Goal: Complete application form: Complete application form

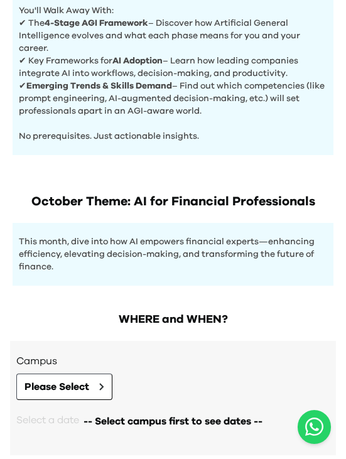
scroll to position [515, 0]
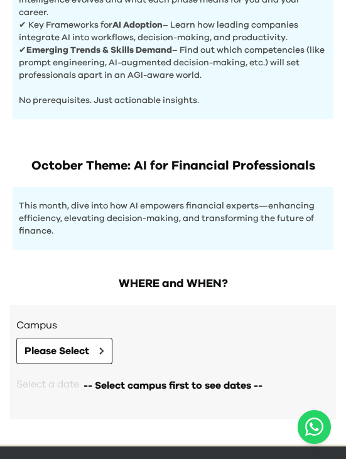
click at [87, 344] on button "Please Select" at bounding box center [64, 351] width 96 height 26
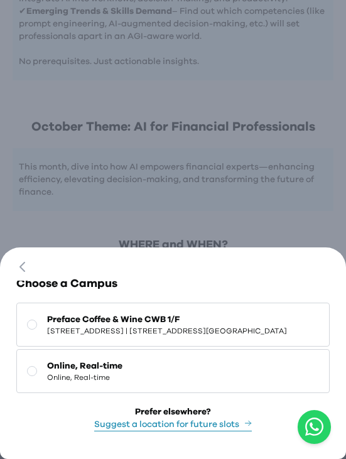
scroll to position [0, 0]
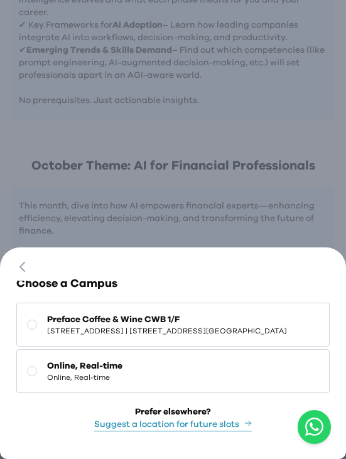
click at [205, 336] on span "[STREET_ADDRESS] | [STREET_ADDRESS][GEOGRAPHIC_DATA]" at bounding box center [167, 331] width 240 height 10
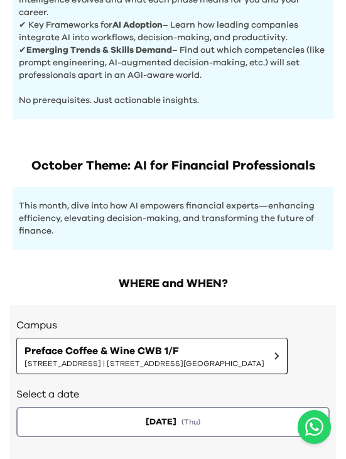
click at [205, 428] on button "[DATE] ( Thu )" at bounding box center [173, 422] width 314 height 30
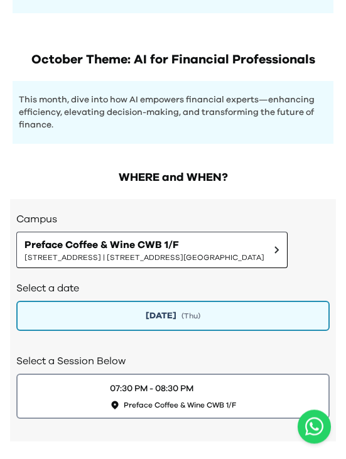
scroll to position [654, 0]
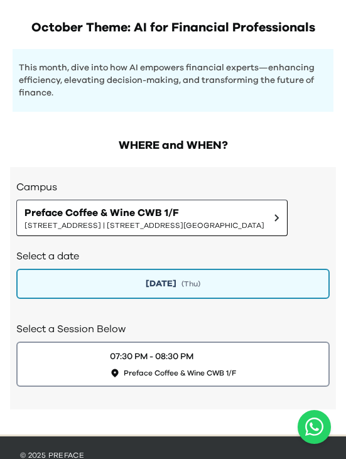
click at [165, 378] on span "Preface Coffee & Wine CWB 1/F" at bounding box center [180, 373] width 113 height 10
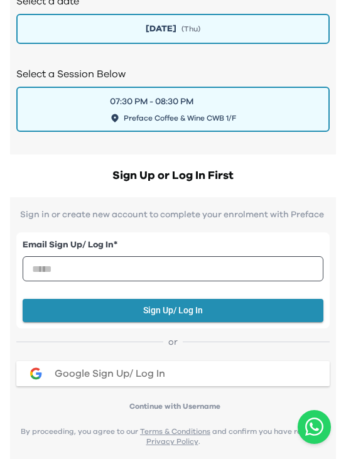
scroll to position [910, 0]
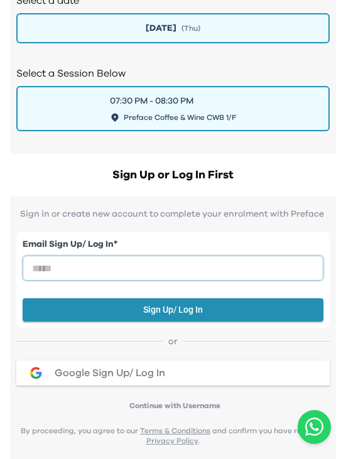
click at [98, 277] on input "email" at bounding box center [173, 268] width 301 height 25
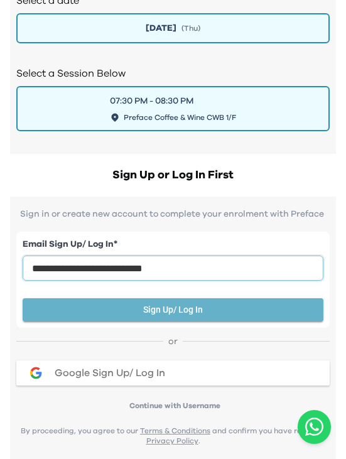
type input "**********"
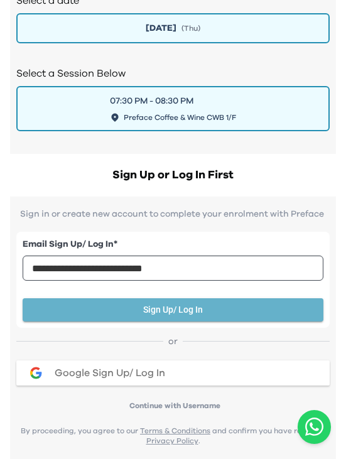
click at [213, 317] on button "Sign Up/ Log In" at bounding box center [173, 310] width 301 height 23
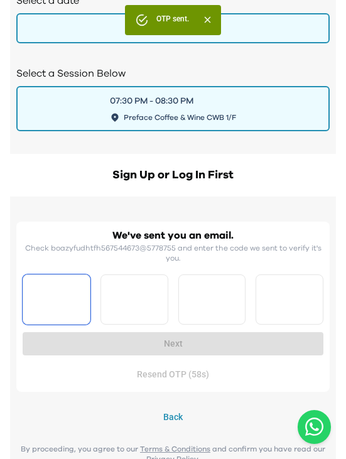
click at [68, 324] on input "Please enter OTP character 1" at bounding box center [57, 300] width 68 height 50
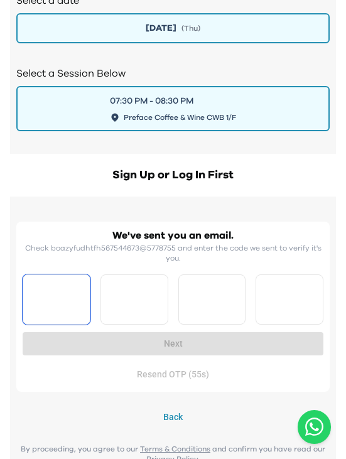
type input "*"
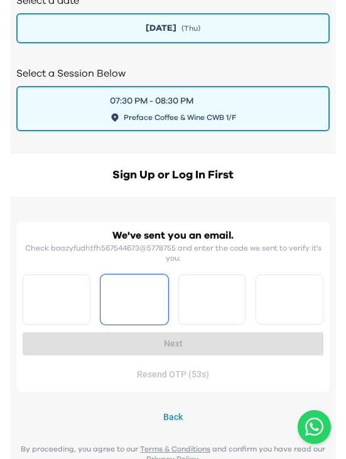
type input "*"
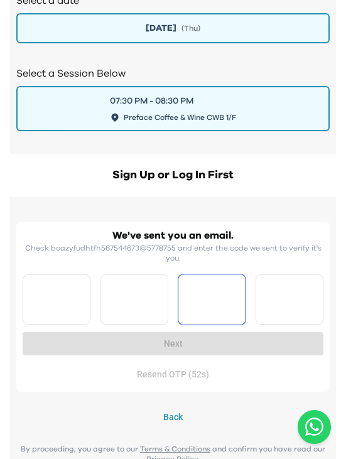
type input "*"
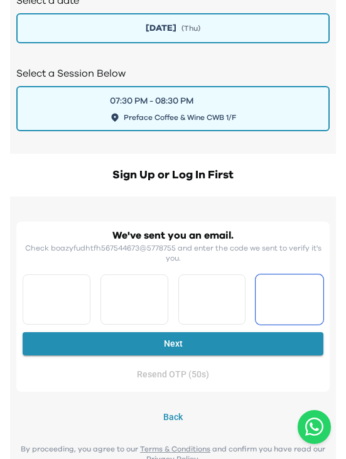
type input "*"
click at [165, 354] on button "Next" at bounding box center [173, 344] width 301 height 23
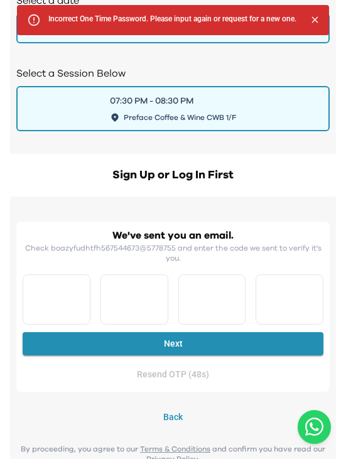
click at [179, 356] on button "Next" at bounding box center [173, 344] width 301 height 23
click at [171, 352] on button "Next" at bounding box center [173, 344] width 301 height 23
click at [161, 351] on button "Next" at bounding box center [173, 344] width 301 height 23
click at [309, 302] on input "*" at bounding box center [290, 300] width 68 height 50
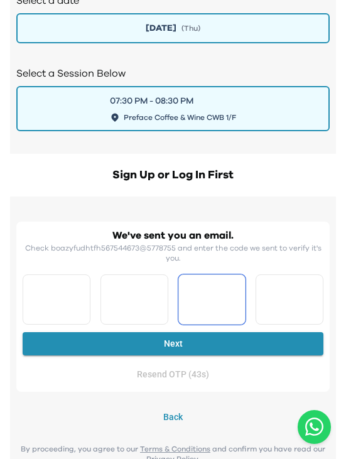
click at [218, 313] on input "*" at bounding box center [213, 300] width 68 height 50
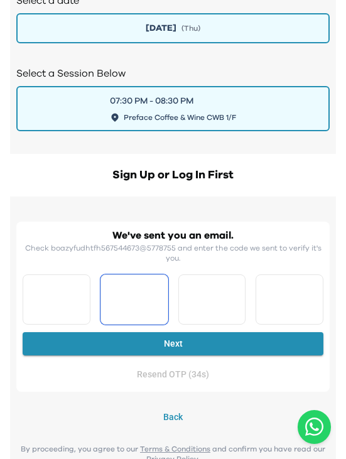
type input "*"
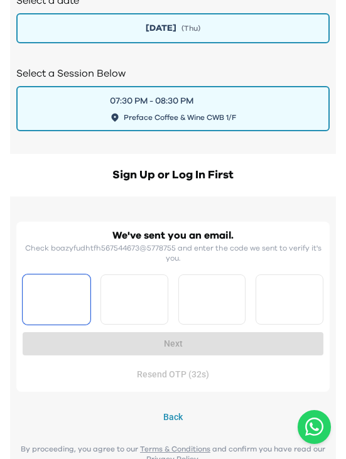
type input "*"
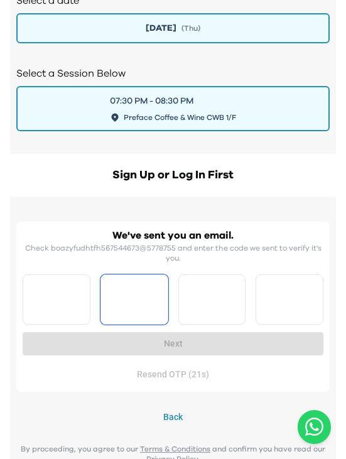
type input "*"
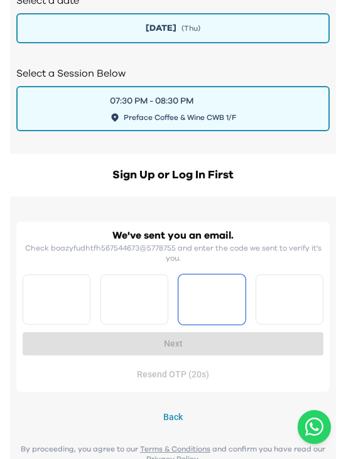
type input "*"
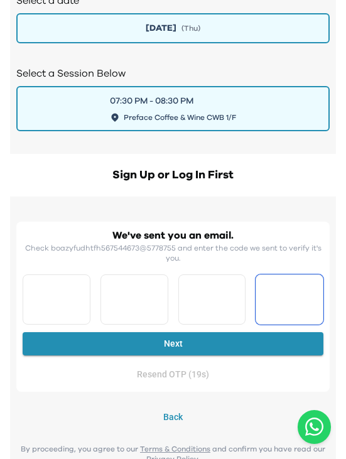
type input "*"
click at [144, 351] on button "Next" at bounding box center [173, 344] width 301 height 23
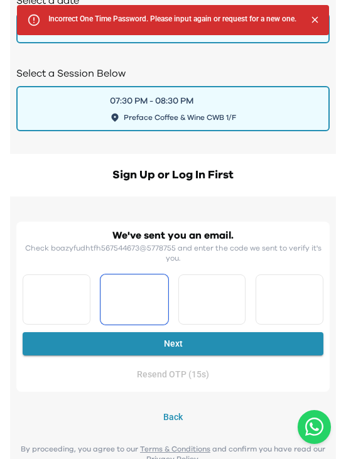
click at [155, 314] on input "*" at bounding box center [135, 300] width 68 height 50
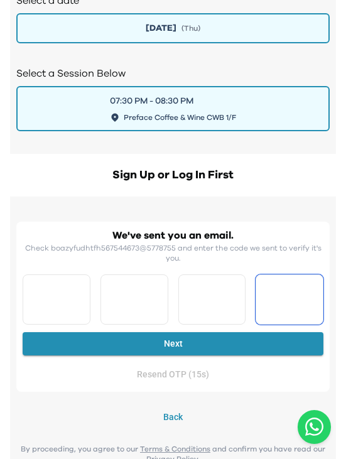
click at [321, 299] on input "*" at bounding box center [290, 300] width 68 height 50
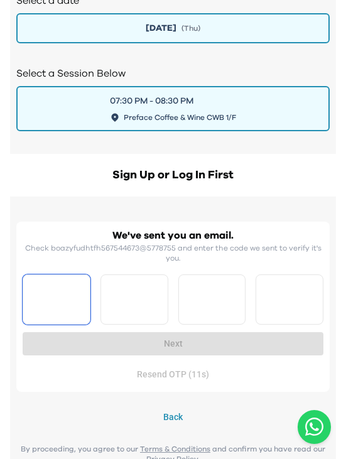
type input "*"
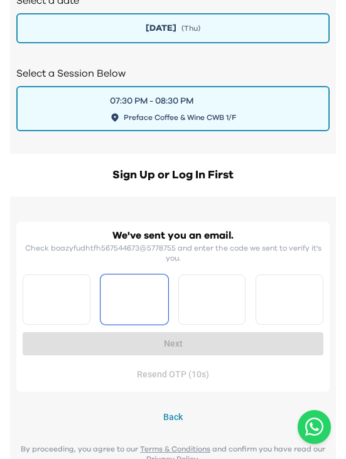
type input "*"
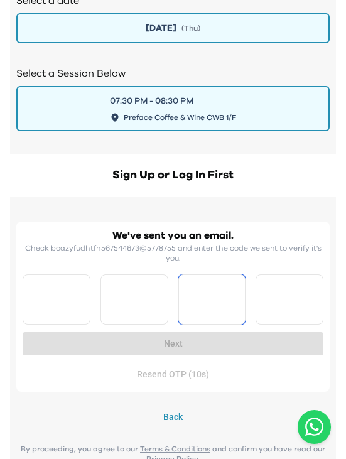
type input "*"
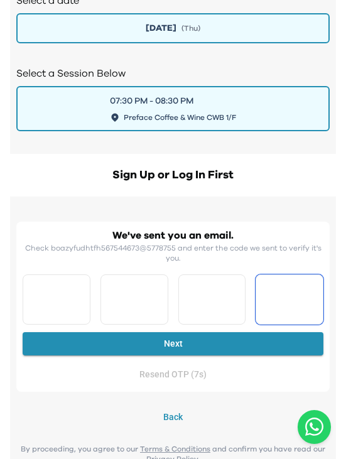
type input "*"
click at [223, 353] on button "Next" at bounding box center [173, 344] width 301 height 23
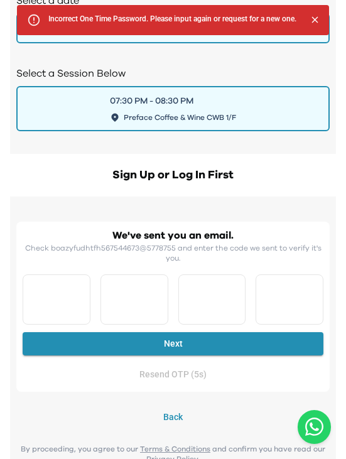
click at [297, 13] on div "Incorrect One Time Password. Please input again or request for a new one." at bounding box center [172, 20] width 248 height 23
click at [296, 19] on div "Incorrect One Time Password. Please input again or request for a new one." at bounding box center [172, 20] width 248 height 23
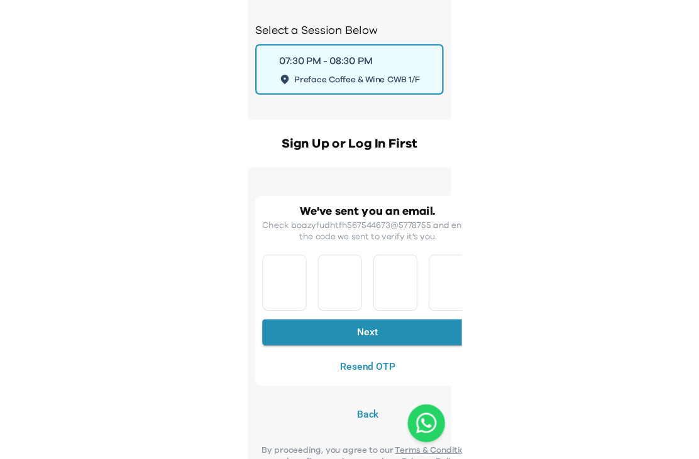
scroll to position [930, 0]
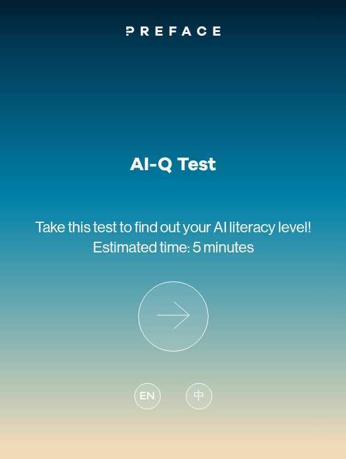
click at [187, 309] on icon at bounding box center [173, 316] width 69 height 69
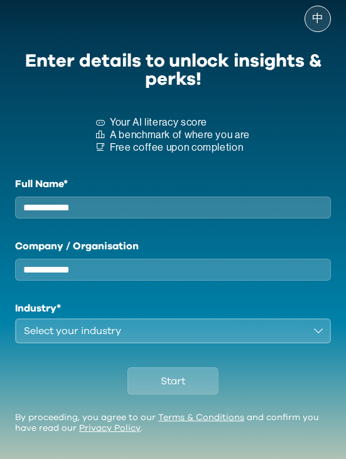
scroll to position [40, 0]
click at [45, 197] on input "Full Name*" at bounding box center [173, 208] width 316 height 22
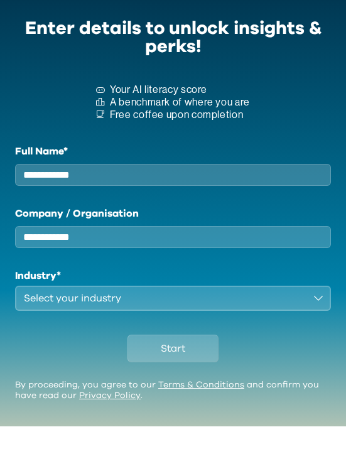
scroll to position [40, 0]
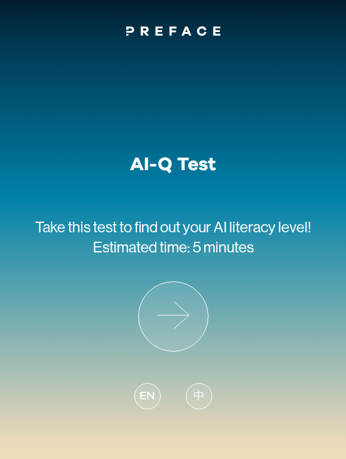
click at [203, 390] on span "中" at bounding box center [199, 396] width 11 height 17
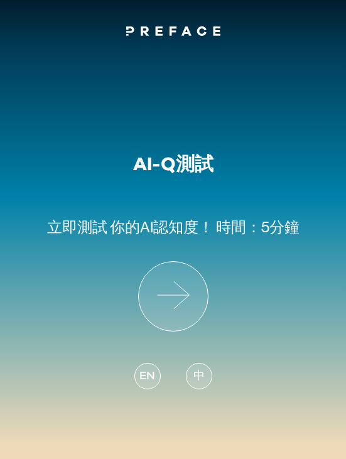
click at [185, 291] on icon at bounding box center [173, 296] width 69 height 69
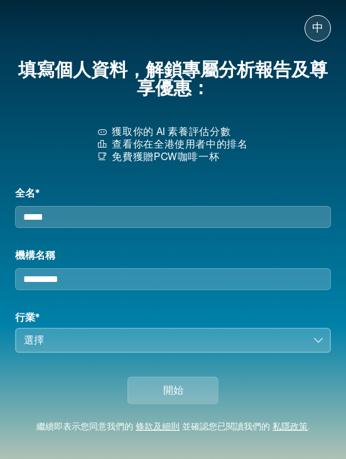
click at [80, 215] on input "全名*" at bounding box center [173, 217] width 316 height 22
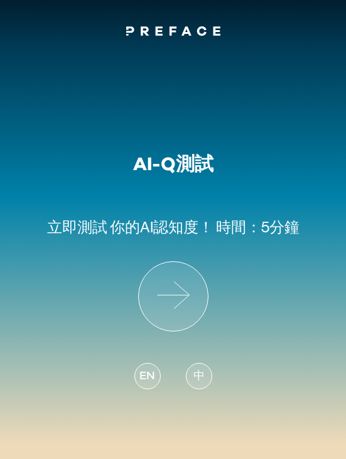
click at [182, 290] on icon at bounding box center [173, 296] width 69 height 69
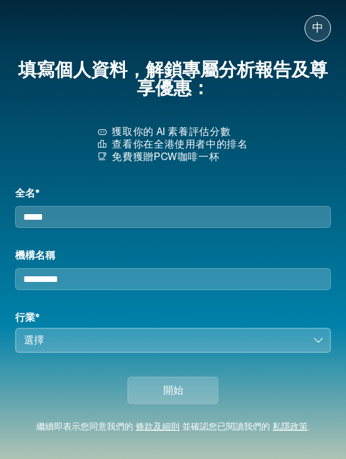
click at [81, 216] on input "全名*" at bounding box center [173, 217] width 316 height 22
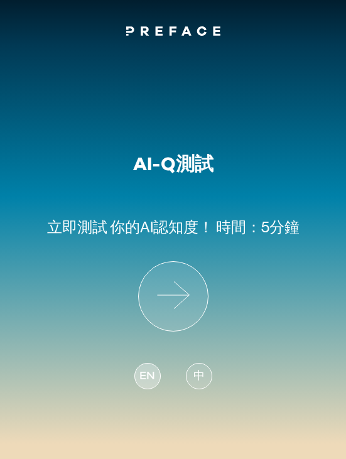
click at [149, 375] on span "EN" at bounding box center [147, 376] width 15 height 17
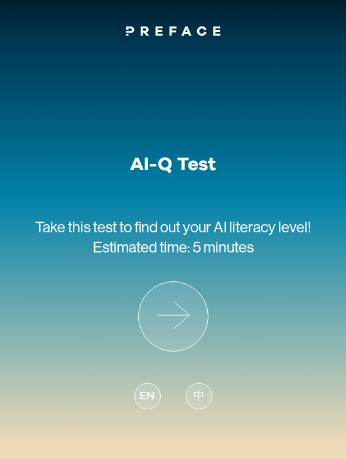
click at [184, 312] on icon at bounding box center [173, 316] width 69 height 69
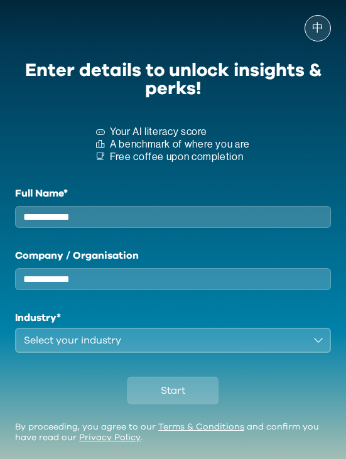
click at [92, 214] on input "Full Name*" at bounding box center [173, 217] width 316 height 22
click at [26, 199] on label "Full Name*" at bounding box center [173, 193] width 316 height 15
click at [26, 206] on input "Full Name*" at bounding box center [173, 217] width 316 height 22
click at [187, 405] on button "Start" at bounding box center [173, 391] width 91 height 28
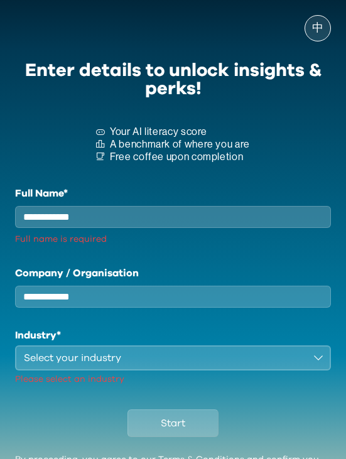
click at [184, 428] on button "Start" at bounding box center [173, 424] width 91 height 28
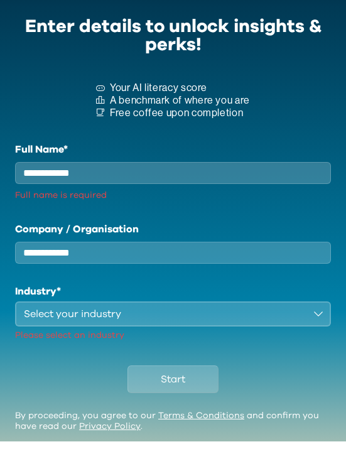
scroll to position [13, 0]
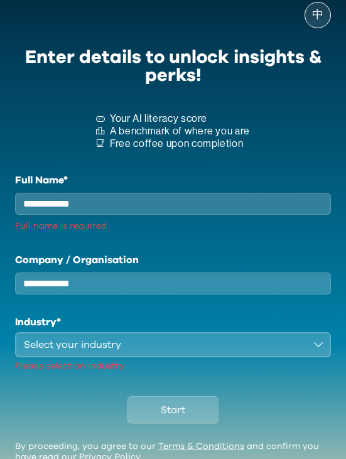
click at [120, 459] on link "Privacy Policy" at bounding box center [110, 457] width 62 height 9
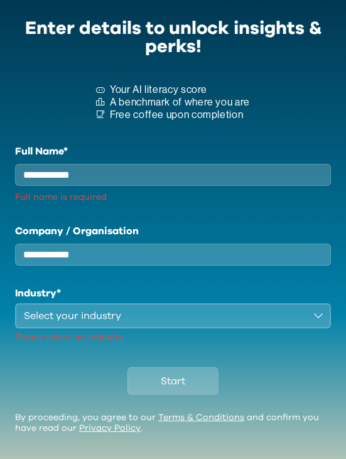
click at [85, 186] on input "Full Name*" at bounding box center [173, 175] width 316 height 22
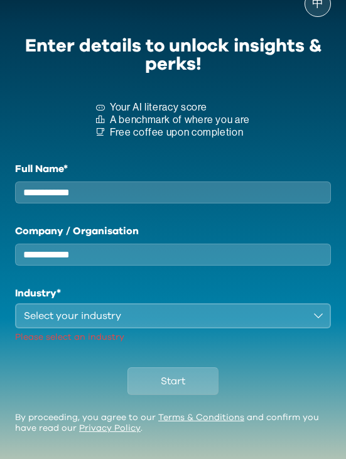
scroll to position [40, 0]
paste input "*"
type input "*"
paste input "*"
type input "*"
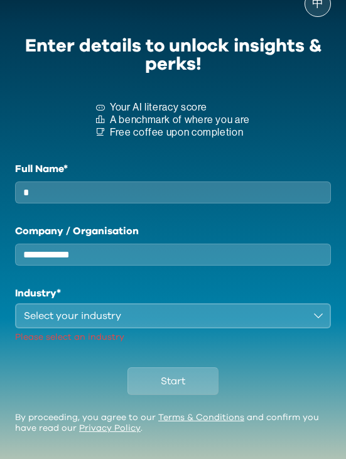
click at [285, 344] on div "Start" at bounding box center [173, 378] width 316 height 69
click at [35, 182] on input "*" at bounding box center [173, 193] width 316 height 22
click at [20, 182] on input "*" at bounding box center [173, 193] width 316 height 22
click at [21, 182] on input "*" at bounding box center [173, 193] width 316 height 22
paste input "**"
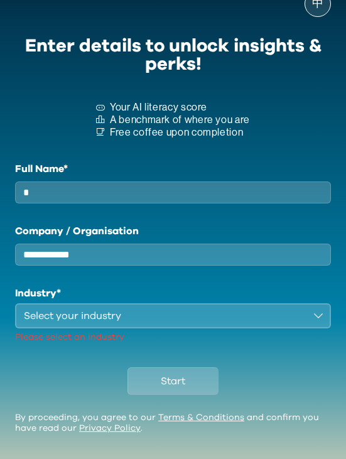
type input "***"
type input "*"
type input "****"
